Goal: Task Accomplishment & Management: Use online tool/utility

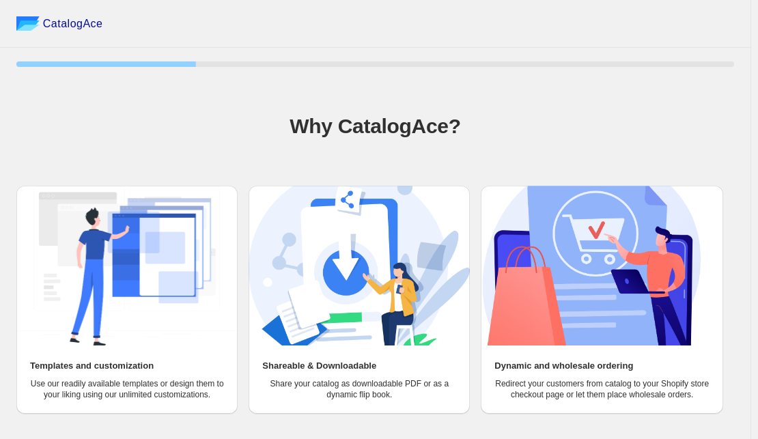
scroll to position [45, 0]
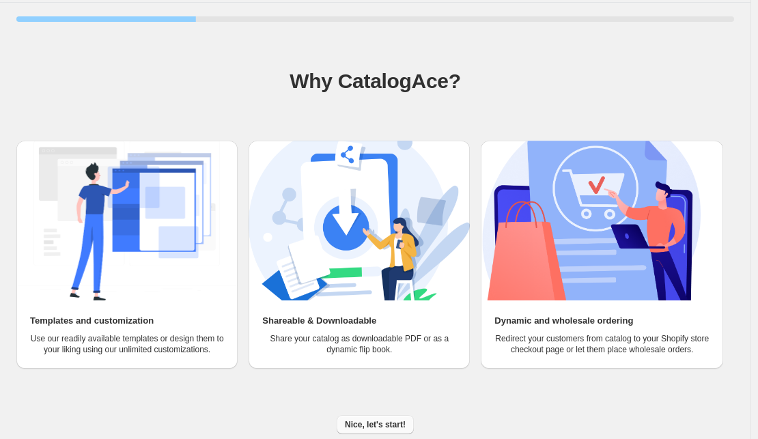
click at [361, 425] on span "Nice, let's start!" at bounding box center [375, 424] width 61 height 11
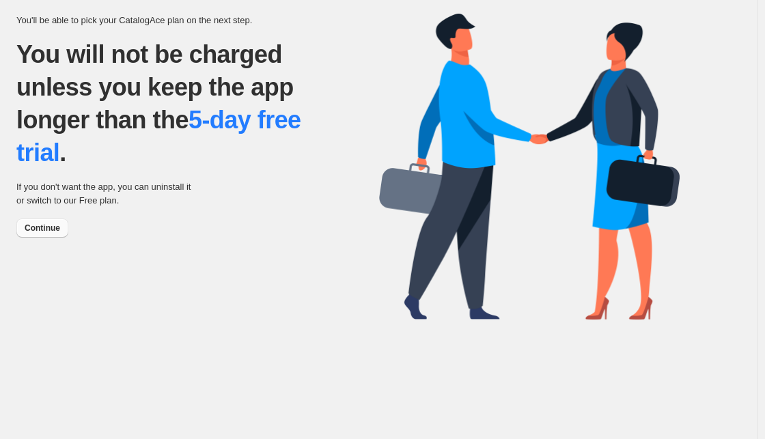
click at [31, 231] on span "Continue" at bounding box center [42, 228] width 35 height 11
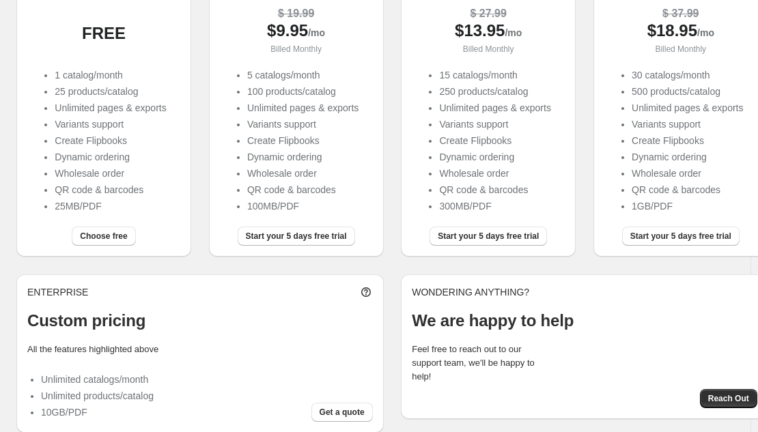
scroll to position [205, 0]
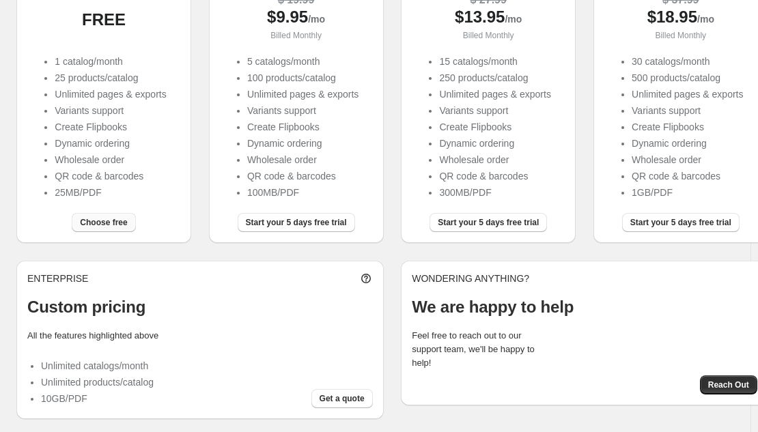
click at [108, 228] on span "Choose free" at bounding box center [103, 222] width 47 height 11
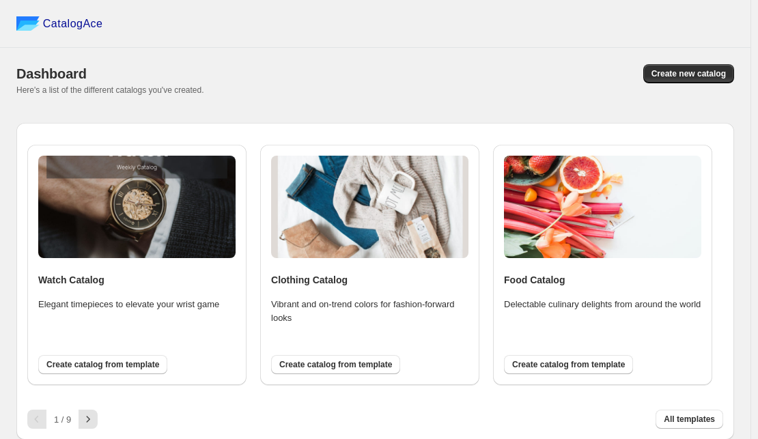
scroll to position [1, 0]
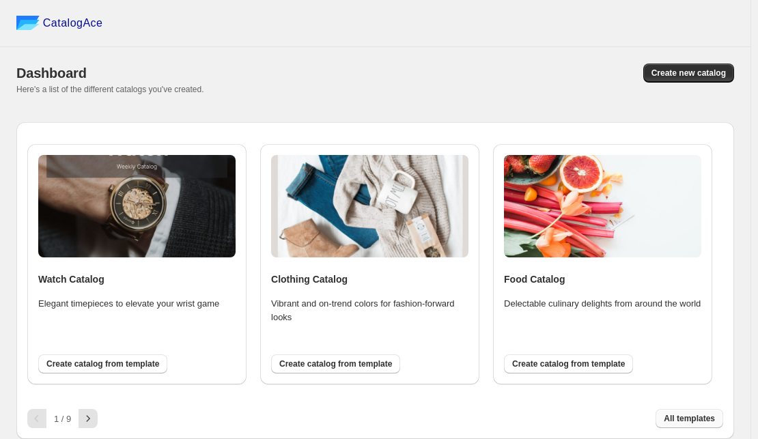
click at [705, 423] on span "All templates" at bounding box center [689, 418] width 51 height 11
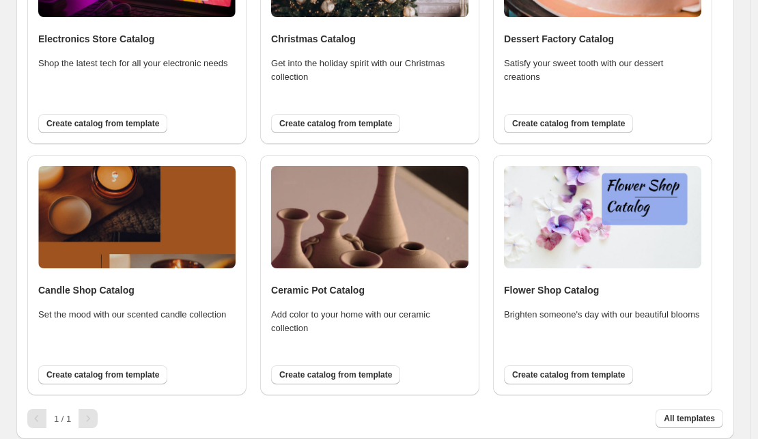
scroll to position [1728, 0]
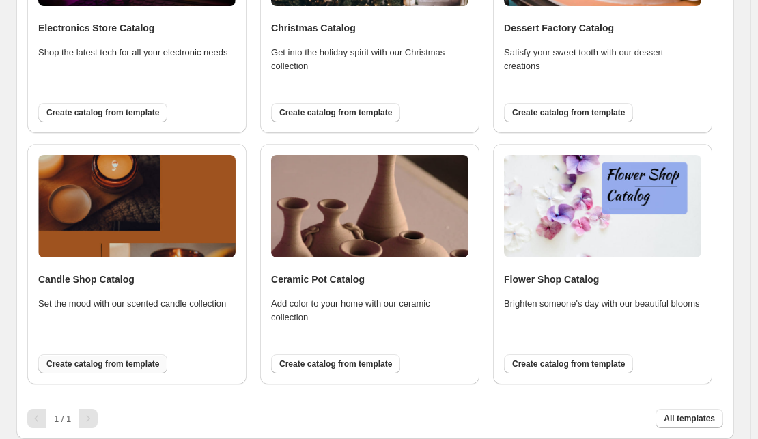
click at [111, 361] on span "Create catalog from template" at bounding box center [102, 363] width 113 height 11
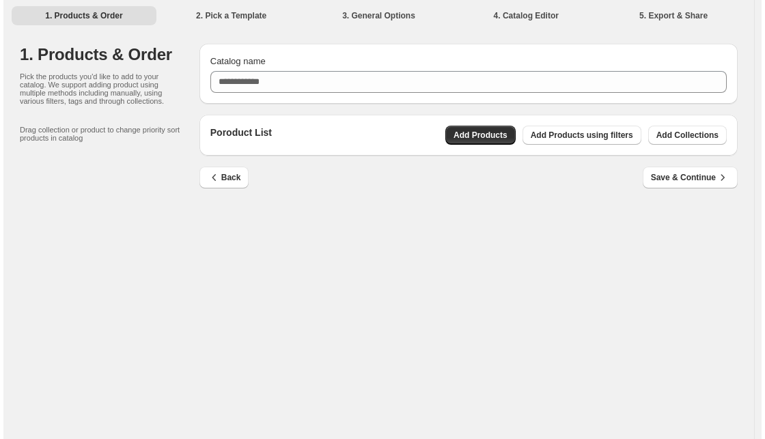
scroll to position [0, 0]
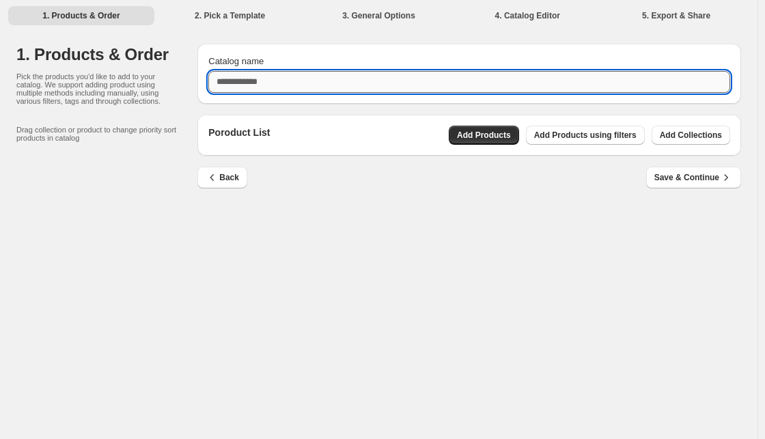
click at [309, 83] on input "Catalog name" at bounding box center [469, 82] width 522 height 22
type input "**********"
click at [668, 135] on span "Add Collections" at bounding box center [690, 135] width 62 height 11
